Goal: Navigation & Orientation: Find specific page/section

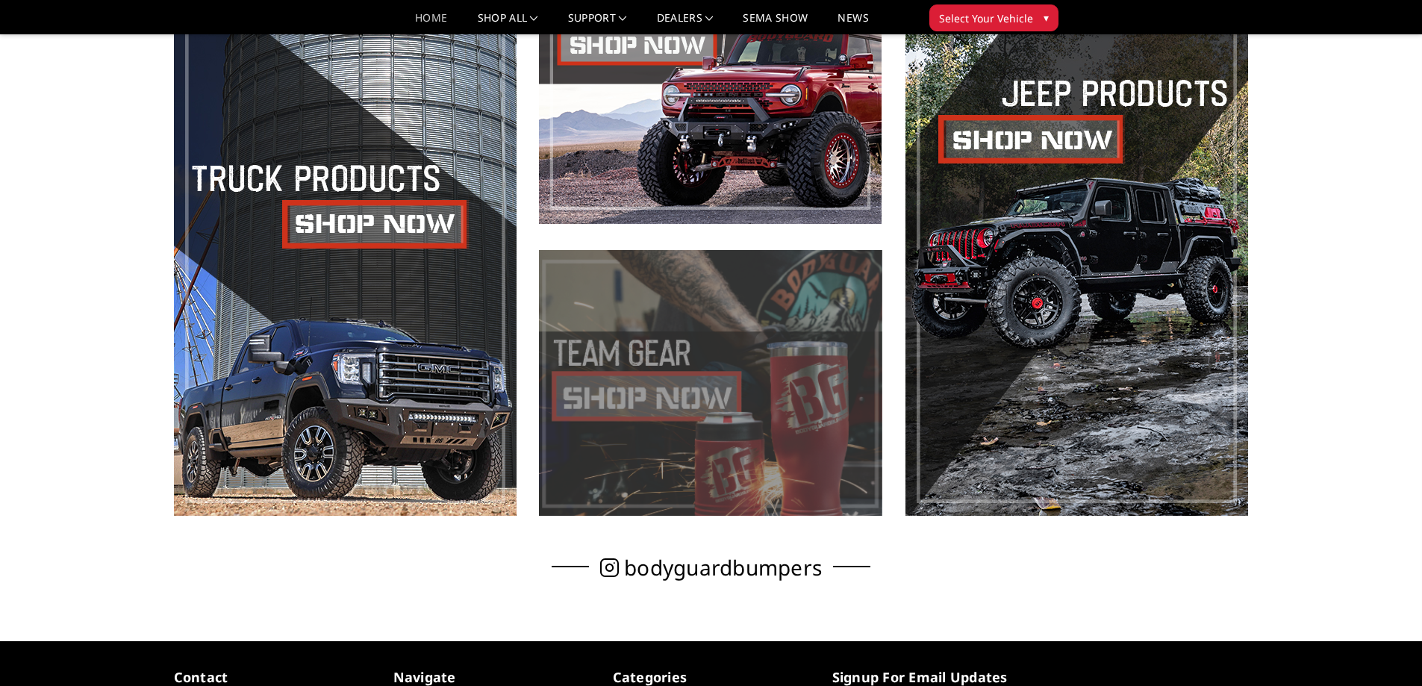
scroll to position [672, 0]
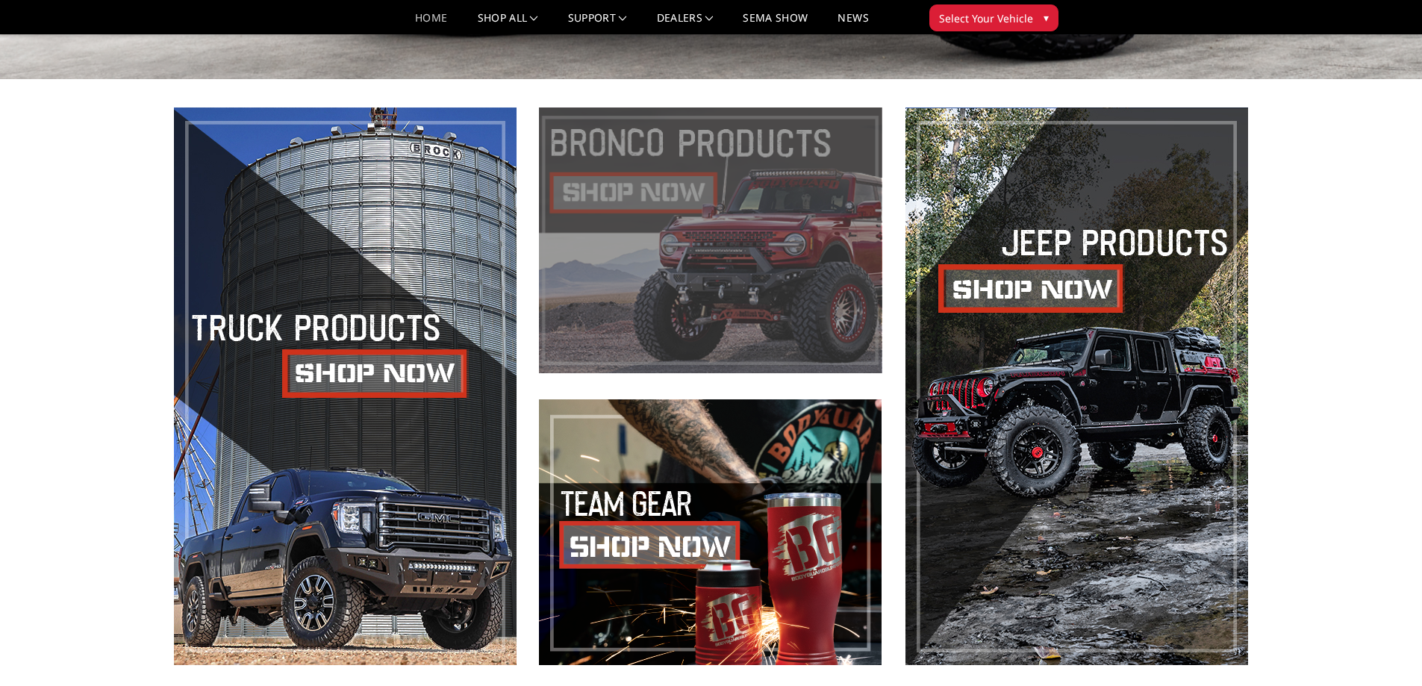
click at [638, 259] on span at bounding box center [710, 241] width 343 height 266
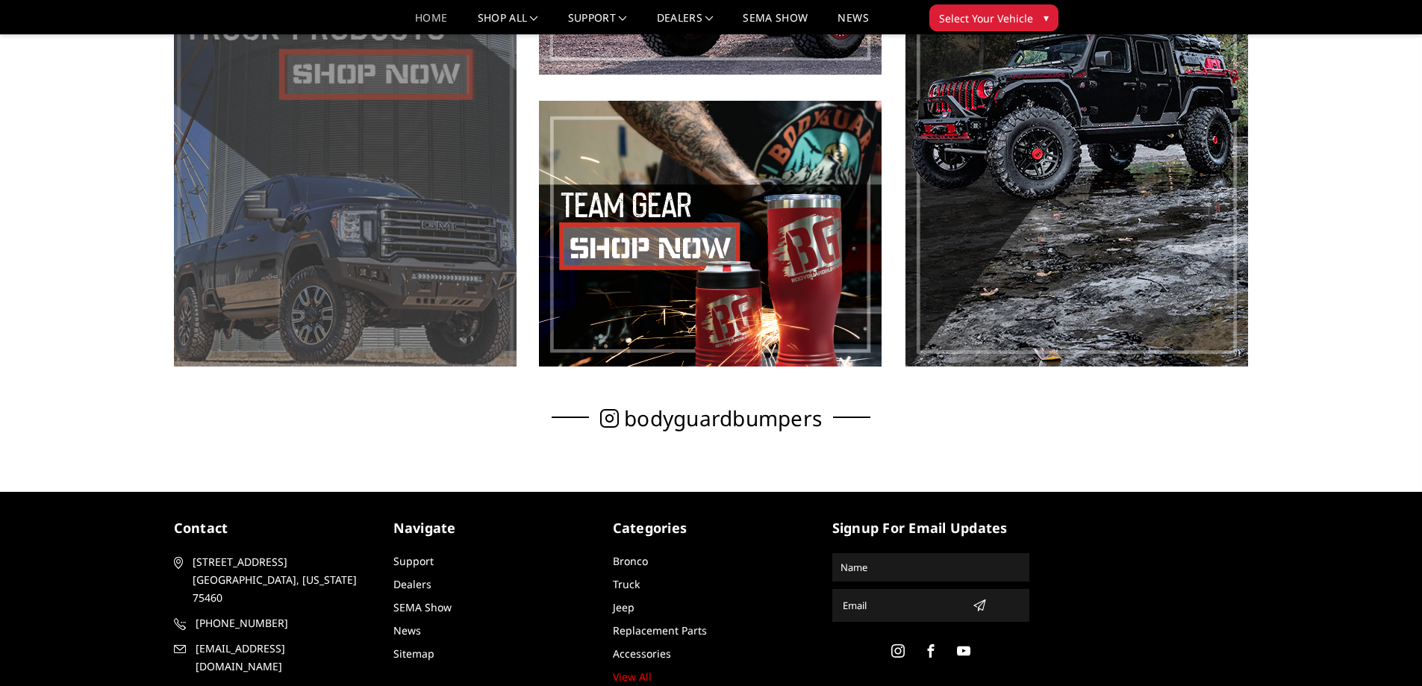
scroll to position [1045, 0]
